Goal: Task Accomplishment & Management: Manage account settings

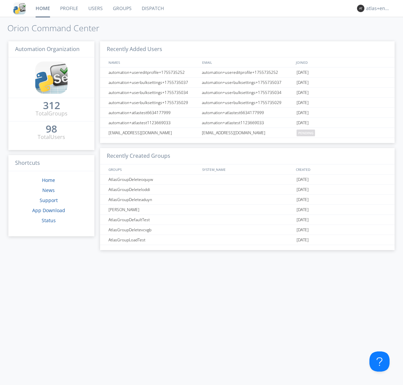
click at [152, 8] on link "Dispatch" at bounding box center [153, 8] width 32 height 17
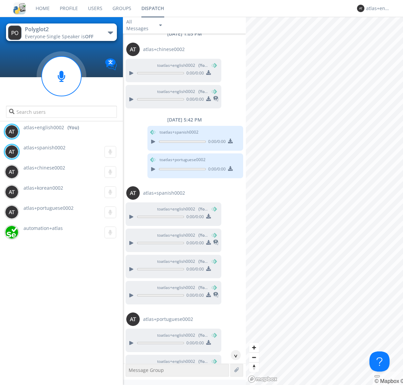
scroll to position [244, 0]
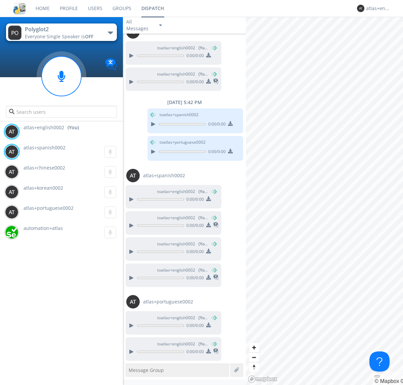
click at [110, 33] on div "button" at bounding box center [110, 33] width 5 height 3
click at [0, 0] on span "Polyglot3" at bounding box center [0, 0] width 0 height 0
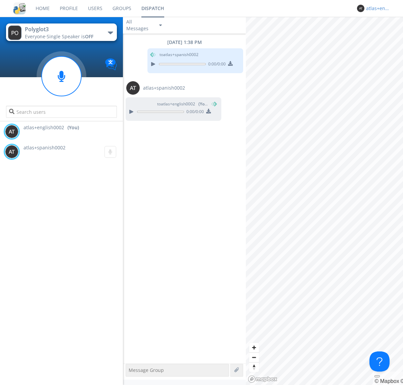
click at [377, 8] on div "atlas+english0002" at bounding box center [378, 8] width 25 height 7
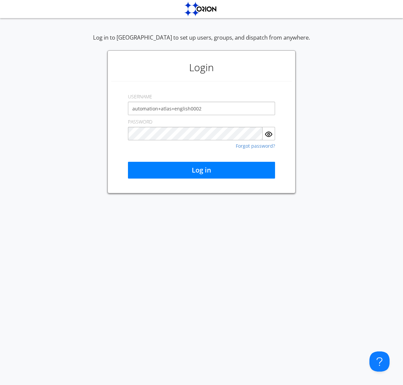
type input "automation+atlas+english0002"
click at [202, 170] on button "Log in" at bounding box center [201, 170] width 147 height 17
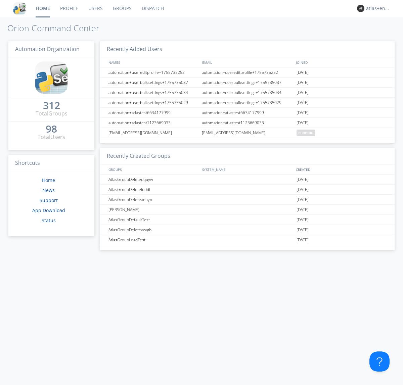
click at [152, 8] on link "Dispatch" at bounding box center [153, 8] width 32 height 17
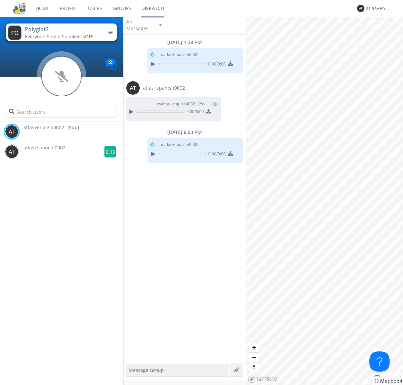
click at [107, 152] on g at bounding box center [110, 152] width 12 height 12
click at [377, 8] on div "atlas+english0002" at bounding box center [378, 8] width 25 height 7
